Goal: Task Accomplishment & Management: Manage account settings

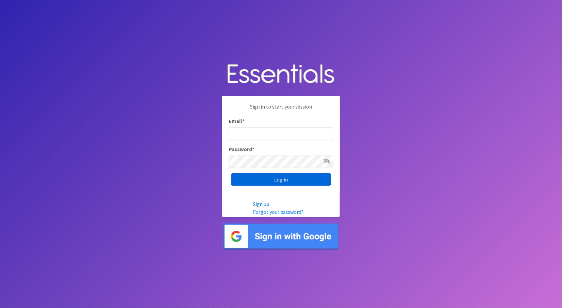
type input "cathy@alohadiaperbank.org"
click at [312, 175] on input "Log in" at bounding box center [282, 179] width 100 height 12
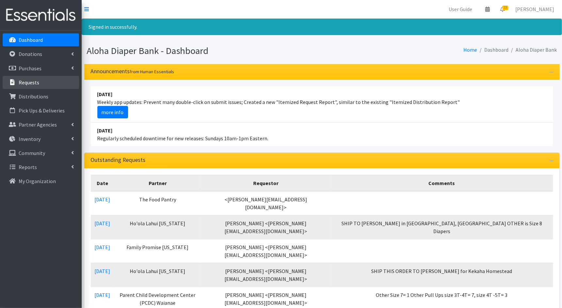
click at [18, 78] on link "Requests" at bounding box center [41, 82] width 77 height 13
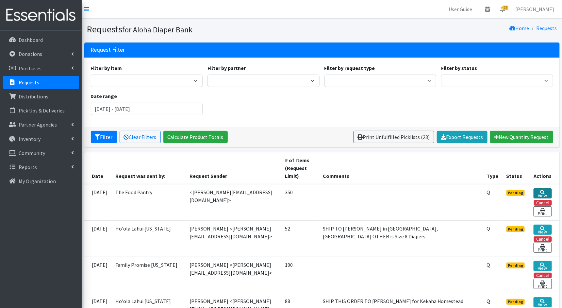
click at [545, 193] on link "View" at bounding box center [543, 193] width 18 height 10
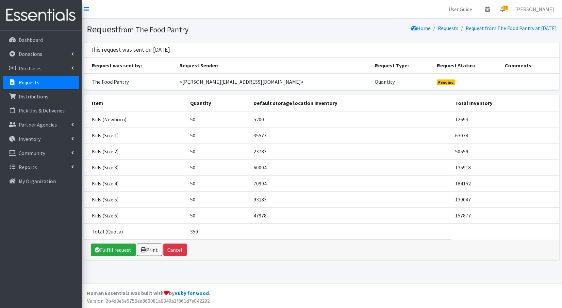
click at [20, 82] on p "Requests" at bounding box center [29, 82] width 21 height 7
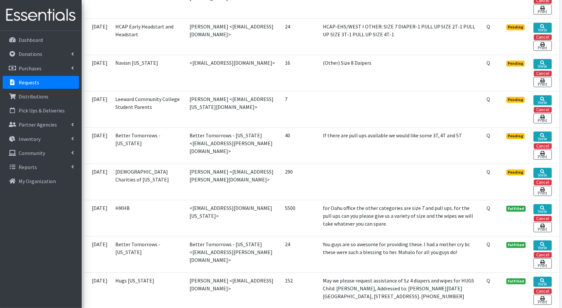
scroll to position [653, 0]
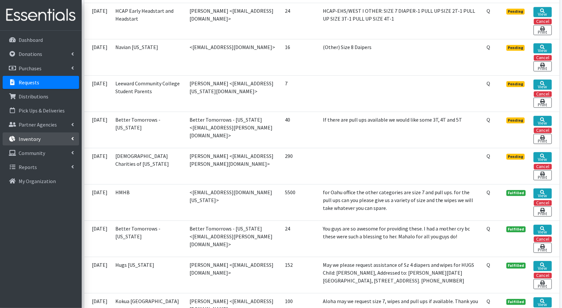
click at [43, 139] on link "Inventory" at bounding box center [41, 138] width 77 height 13
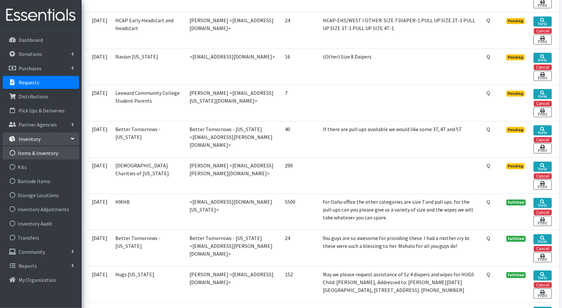
scroll to position [645, 0]
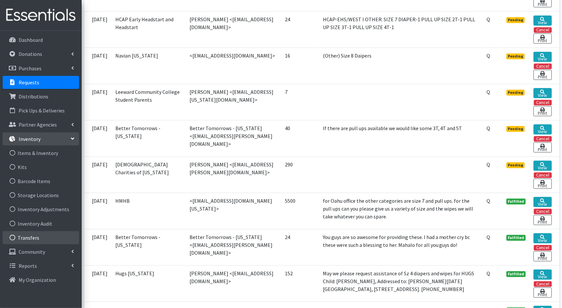
click at [26, 238] on link "Transfers" at bounding box center [41, 237] width 77 height 13
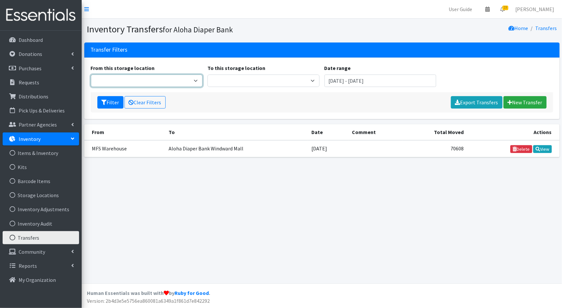
click at [198, 78] on select "Aloha Diaper Bank Windward Mall DHX Main Maui Diaper Pantry MFS Warehouse Proce…" at bounding box center [147, 81] width 112 height 12
select select "212"
click at [91, 75] on select "Aloha Diaper Bank Windward Mall DHX Main Maui Diaper Pantry MFS Warehouse Proce…" at bounding box center [147, 81] width 112 height 12
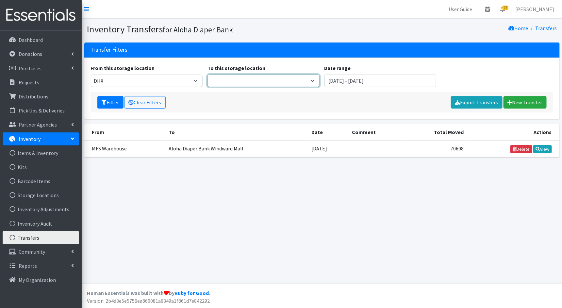
click at [291, 80] on select "Aloha Diaper Bank Windward Mall Main Maui Diaper Pantry MFS Warehouse Processin…" at bounding box center [264, 81] width 112 height 12
select select "245"
click at [208, 75] on select "Aloha Diaper Bank Windward Mall Main Maui Diaper Pantry MFS Warehouse Processin…" at bounding box center [264, 81] width 112 height 12
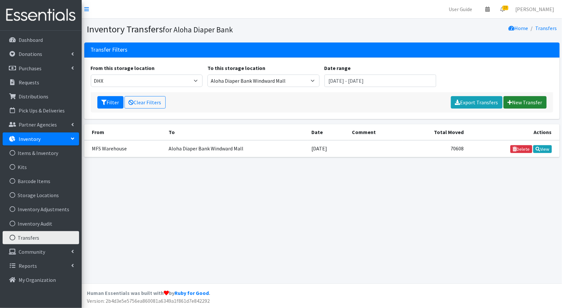
click at [520, 100] on link "New Transfer" at bounding box center [525, 102] width 43 height 12
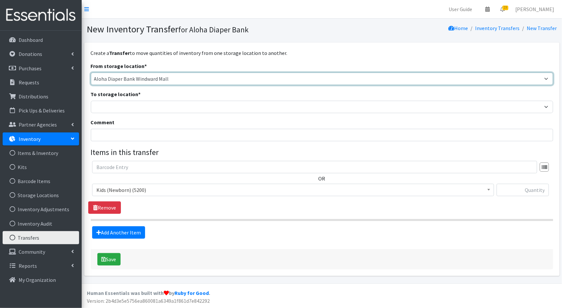
click at [321, 78] on select "Aloha Diaper Bank Windward Mall DHX KOKA Kauai MAIN Kauai Diaper Pantry Main Ma…" at bounding box center [322, 79] width 463 height 12
click at [91, 73] on select "Aloha Diaper Bank Windward Mall DHX KOKA Kauai MAIN Kauai Diaper Pantry Main Ma…" at bounding box center [322, 79] width 463 height 12
click at [307, 77] on select "Aloha Diaper Bank Windward Mall DHX KOKA Kauai MAIN Kauai Diaper Pantry Main Ma…" at bounding box center [322, 79] width 463 height 12
select select "212"
click at [91, 73] on select "Aloha Diaper Bank Windward Mall DHX KOKA Kauai MAIN Kauai Diaper Pantry Main Ma…" at bounding box center [322, 79] width 463 height 12
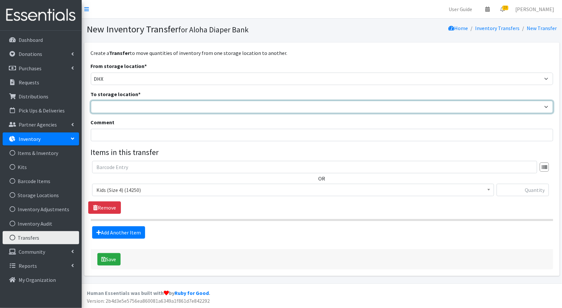
click at [289, 109] on select "Aloha Diaper Bank Windward Mall DHX KOKA Kauai MAIN Kauai Diaper Pantry Main Ma…" at bounding box center [322, 107] width 463 height 12
select select "245"
click at [91, 101] on select "Aloha Diaper Bank Windward Mall DHX KOKA Kauai MAIN Kauai Diaper Pantry Main Ma…" at bounding box center [322, 107] width 463 height 12
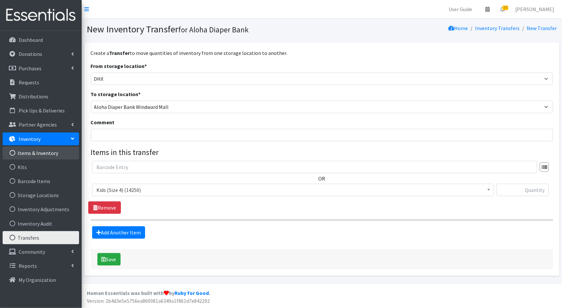
click at [44, 157] on link "Items & Inventory" at bounding box center [41, 153] width 77 height 13
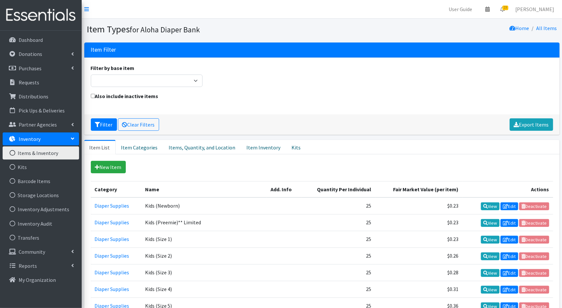
click at [53, 133] on link "Inventory" at bounding box center [41, 138] width 77 height 13
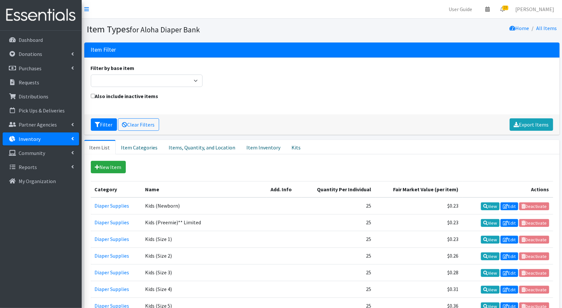
click at [51, 135] on link "Inventory" at bounding box center [41, 138] width 77 height 13
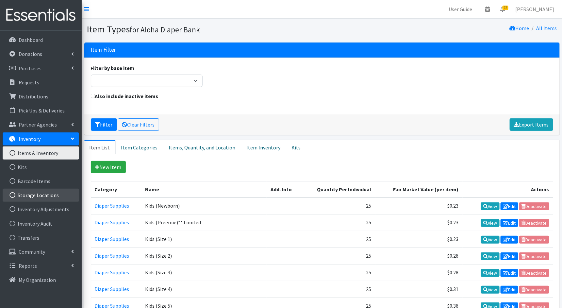
click at [39, 196] on link "Storage Locations" at bounding box center [41, 195] width 77 height 13
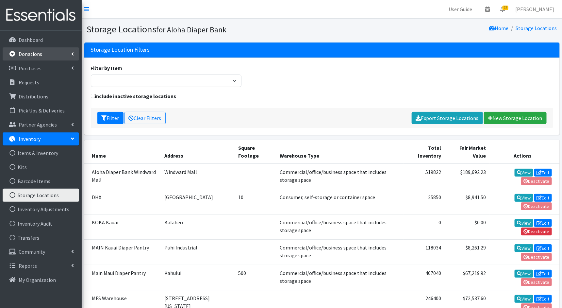
click at [51, 57] on link "Donations" at bounding box center [41, 53] width 77 height 13
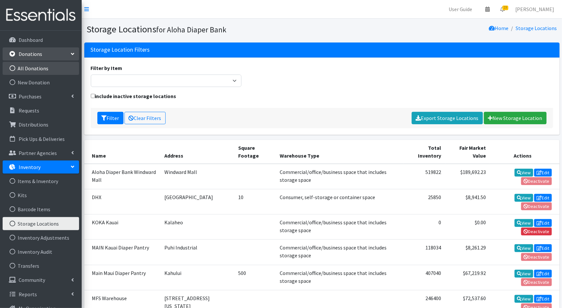
click at [52, 67] on link "All Donations" at bounding box center [41, 68] width 77 height 13
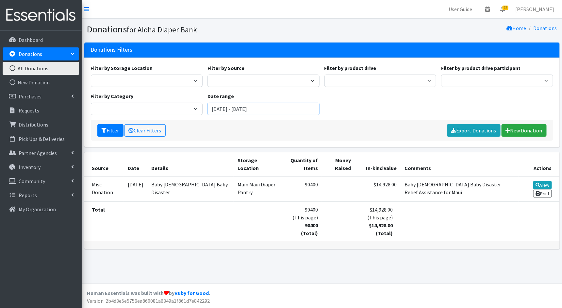
click at [219, 110] on input "June 29, 2025 - September 29, 2025" at bounding box center [264, 109] width 112 height 12
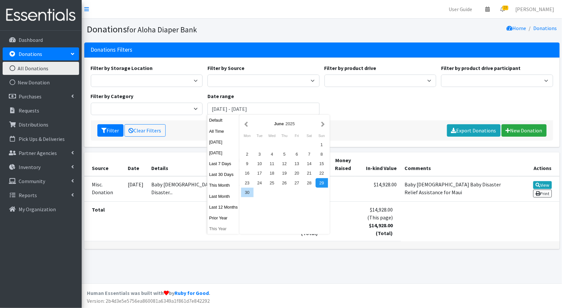
click at [223, 230] on button "This Year" at bounding box center [224, 228] width 32 height 9
type input "[DATE] - [DATE]"
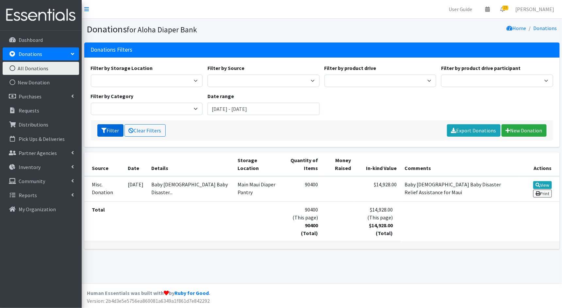
click at [108, 126] on button "Filter" at bounding box center [110, 130] width 26 height 12
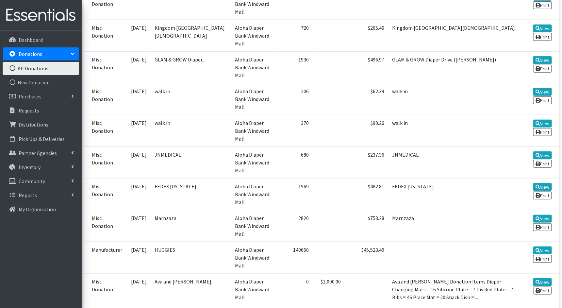
scroll to position [241, 0]
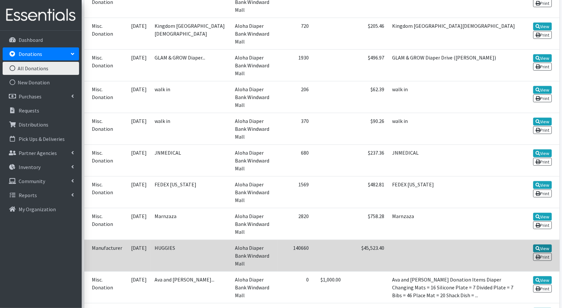
click at [549, 245] on link "View" at bounding box center [543, 249] width 19 height 8
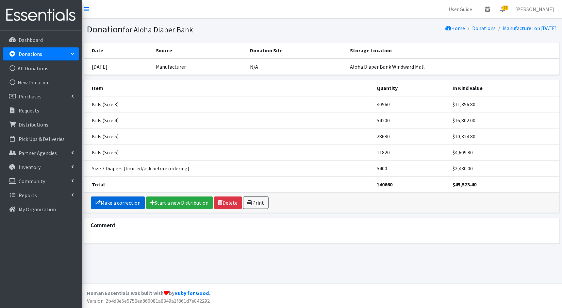
click at [114, 201] on link "Make a correction" at bounding box center [118, 203] width 54 height 12
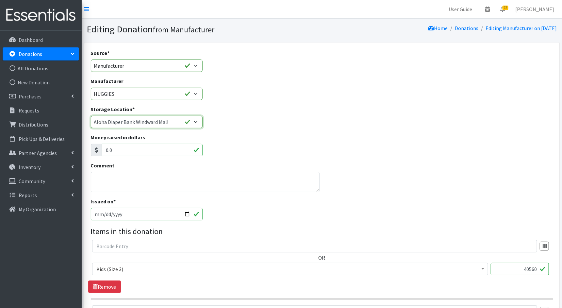
click at [196, 122] on select "Aloha Diaper Bank Windward Mall DHX KOKA Kauai MAIN Kauai Diaper Pantry Main Ma…" at bounding box center [147, 122] width 112 height 12
select select "212"
click at [91, 116] on select "Aloha Diaper Bank Windward Mall DHX KOKA Kauai MAIN Kauai Diaper Pantry Main Ma…" at bounding box center [147, 122] width 112 height 12
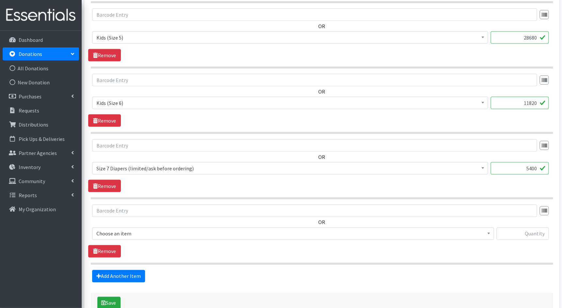
scroll to position [401, 0]
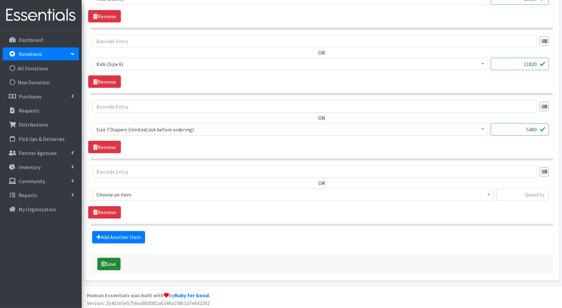
click at [107, 265] on button "Save" at bounding box center [108, 264] width 23 height 12
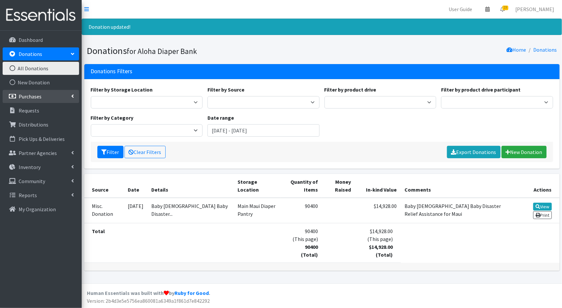
click at [40, 94] on p "Purchases" at bounding box center [30, 96] width 23 height 7
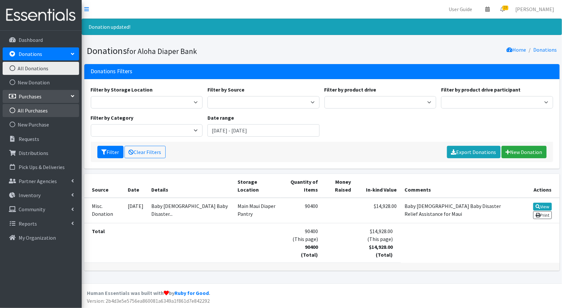
click at [38, 111] on link "All Purchases" at bounding box center [41, 110] width 77 height 13
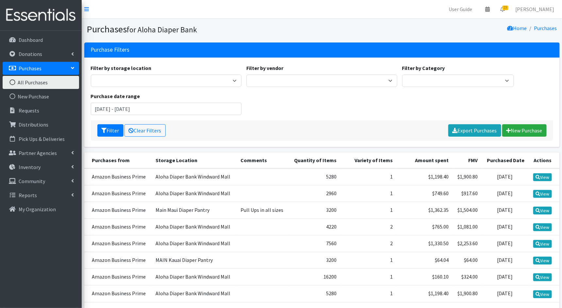
click at [185, 102] on div "Purchase date range June 29, 2025 - September 29, 2025" at bounding box center [166, 103] width 156 height 23
click at [185, 103] on input "June 29, 2025 - September 29, 2025" at bounding box center [166, 109] width 151 height 12
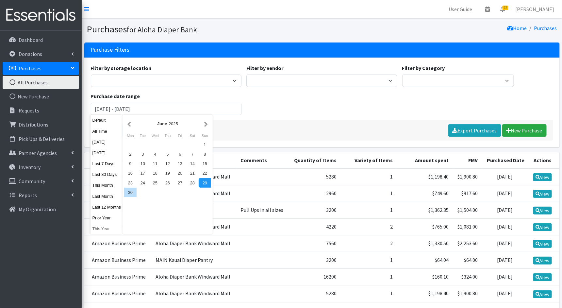
click at [111, 226] on button "This Year" at bounding box center [107, 228] width 32 height 9
type input "[DATE] - [DATE]"
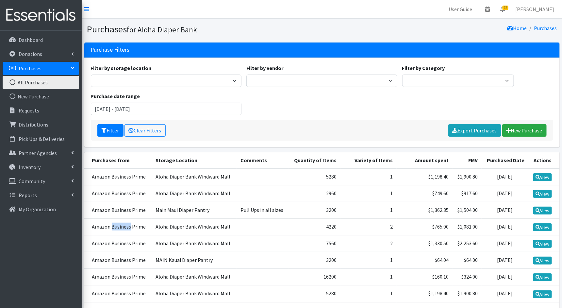
click at [111, 226] on td "Amazon Business Prime" at bounding box center [118, 226] width 68 height 17
click at [117, 128] on button "Filter" at bounding box center [110, 130] width 26 height 12
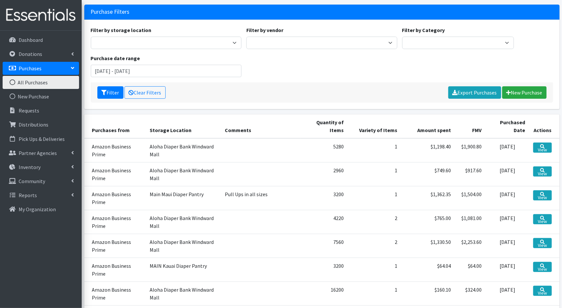
scroll to position [35, 0]
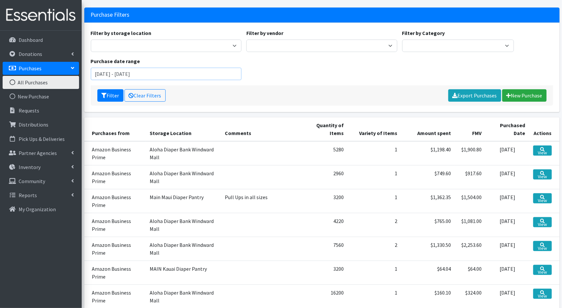
click at [193, 73] on input "[DATE] - [DATE]" at bounding box center [166, 74] width 151 height 12
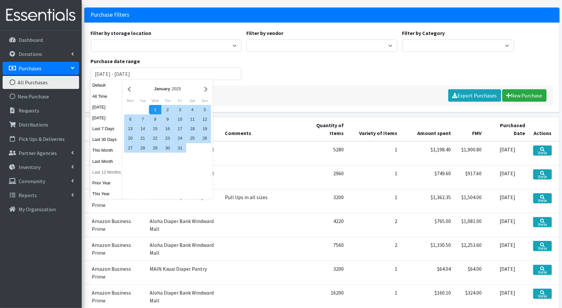
click at [116, 171] on button "Last 12 Months" at bounding box center [107, 171] width 32 height 9
type input "[DATE] - [DATE]"
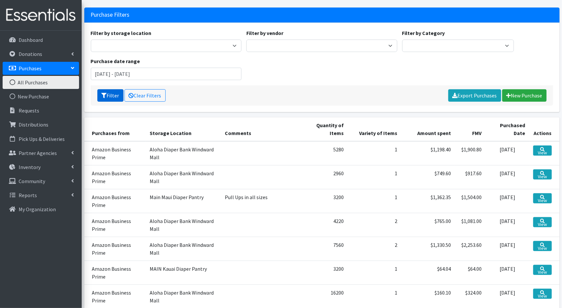
click at [112, 89] on button "Filter" at bounding box center [110, 95] width 26 height 12
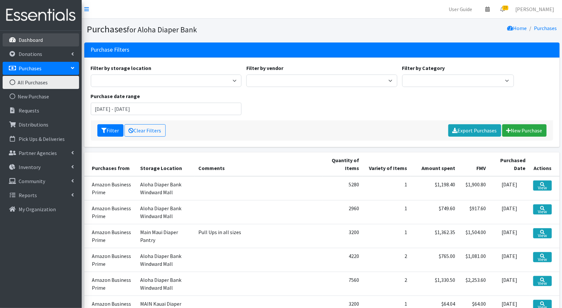
click at [47, 38] on link "Dashboard" at bounding box center [41, 39] width 77 height 13
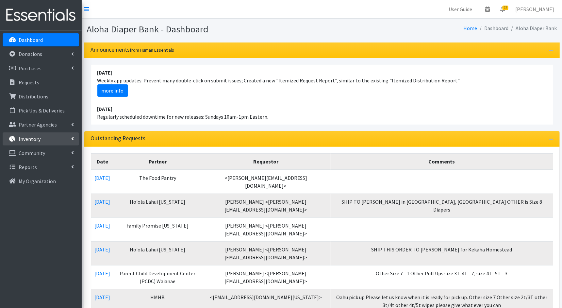
click at [40, 141] on link "Inventory" at bounding box center [41, 138] width 77 height 13
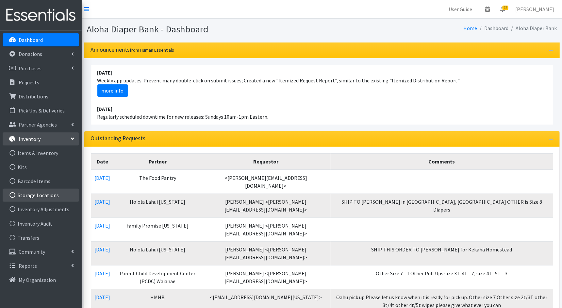
click at [38, 192] on link "Storage Locations" at bounding box center [41, 195] width 77 height 13
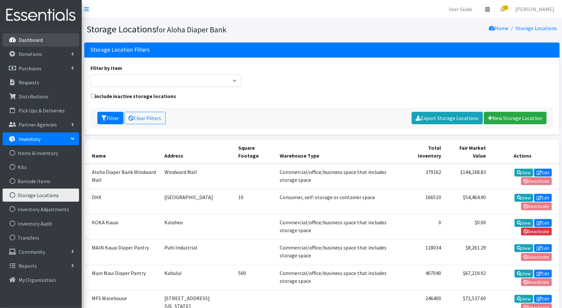
click at [55, 42] on link "Dashboard" at bounding box center [41, 39] width 77 height 13
